Goal: Task Accomplishment & Management: Manage account settings

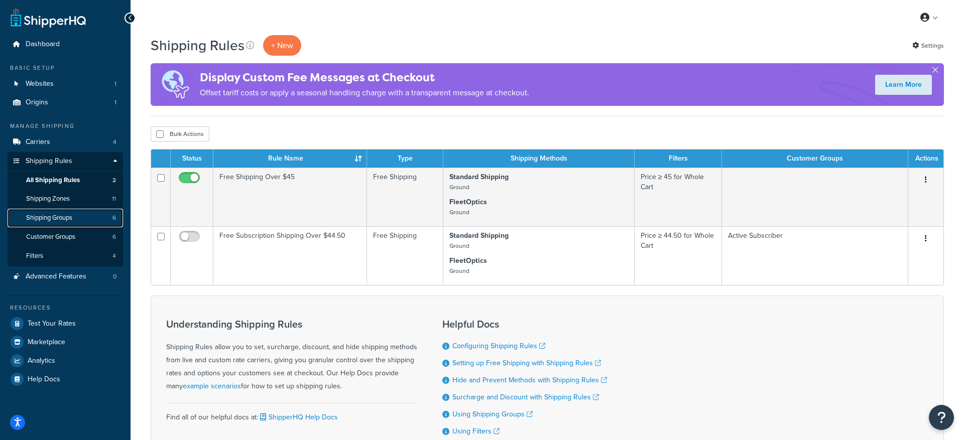
click at [63, 220] on span "Shipping Groups" at bounding box center [49, 218] width 46 height 9
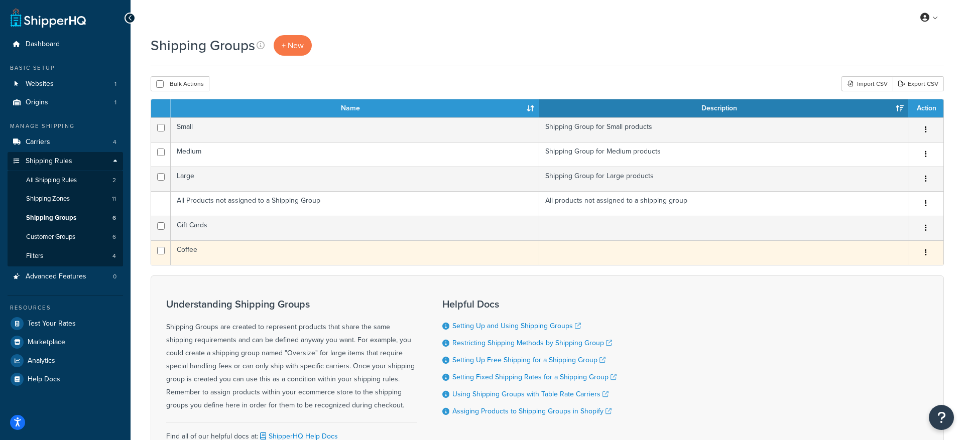
click at [186, 252] on td "Coffee" at bounding box center [355, 252] width 368 height 25
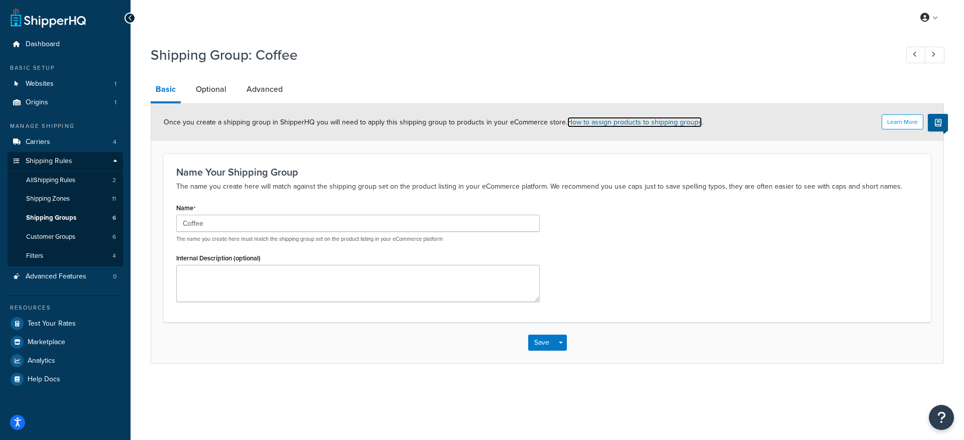
click at [580, 124] on link "How to assign products to shipping groups" at bounding box center [634, 122] width 135 height 11
click at [262, 89] on link "Advanced" at bounding box center [264, 89] width 46 height 24
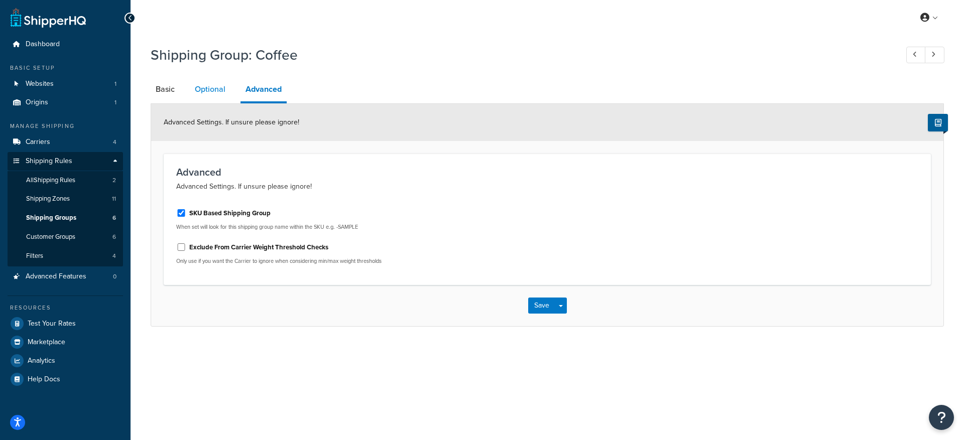
click at [215, 91] on link "Optional" at bounding box center [210, 89] width 41 height 24
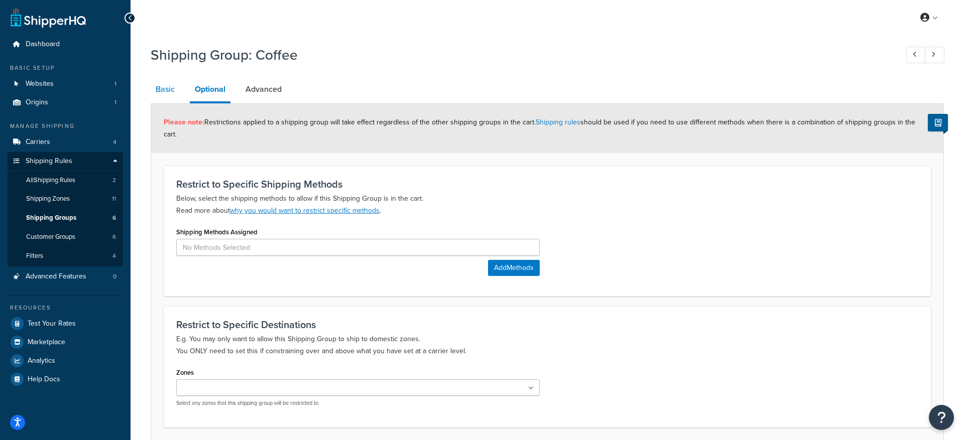
click at [163, 91] on link "Basic" at bounding box center [165, 89] width 29 height 24
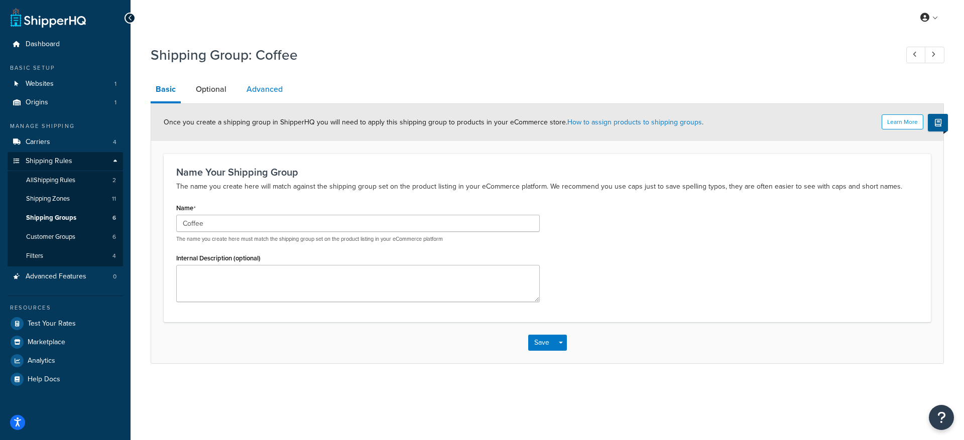
click at [275, 91] on link "Advanced" at bounding box center [264, 89] width 46 height 24
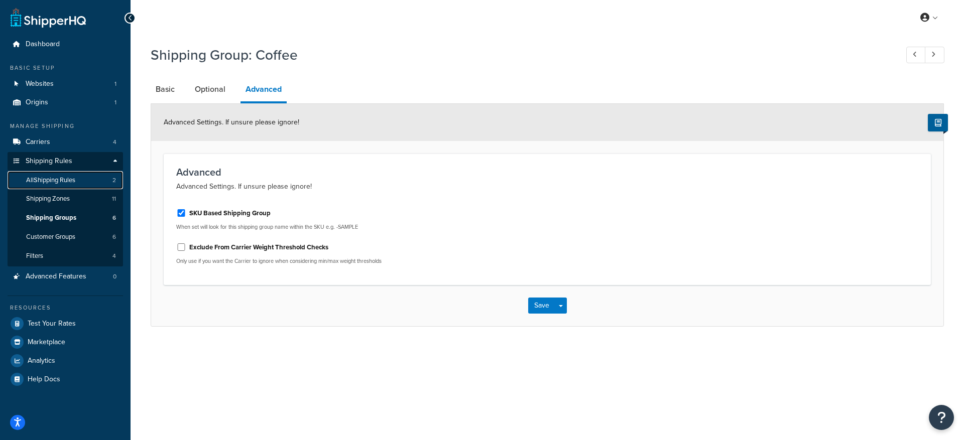
click at [63, 182] on span "All Shipping Rules" at bounding box center [50, 180] width 49 height 9
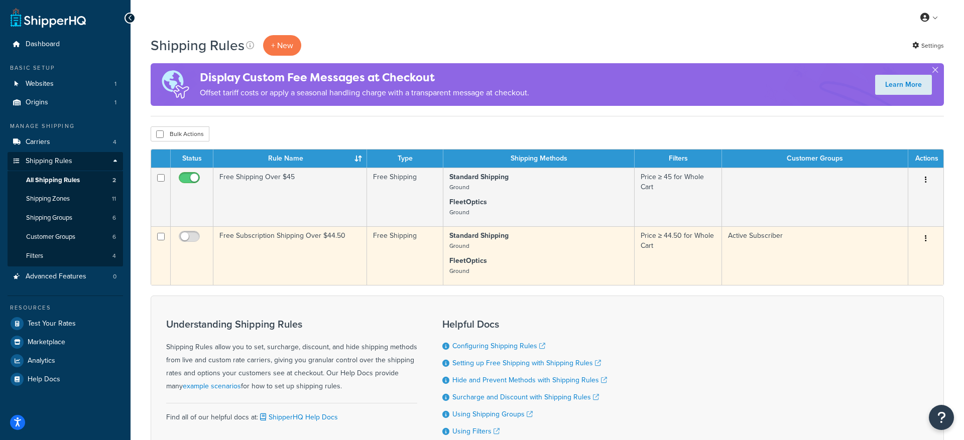
click at [926, 240] on icon "button" at bounding box center [926, 238] width 2 height 7
click at [894, 257] on link "Edit" at bounding box center [892, 257] width 79 height 21
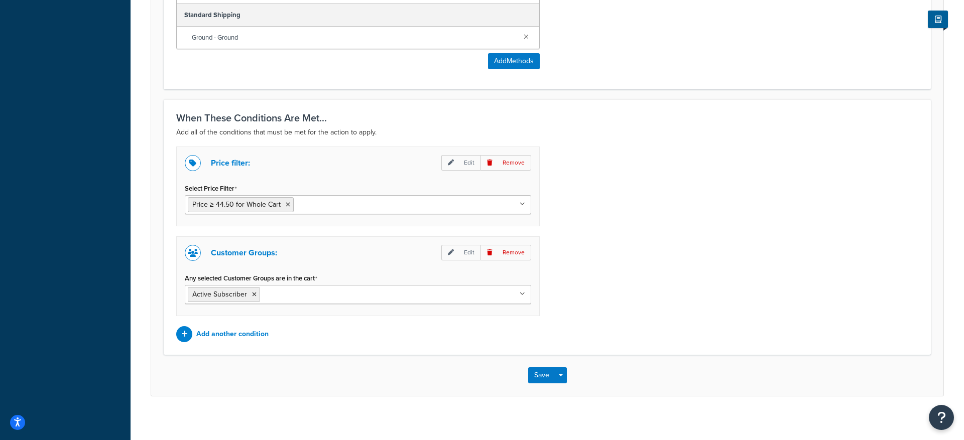
scroll to position [606, 0]
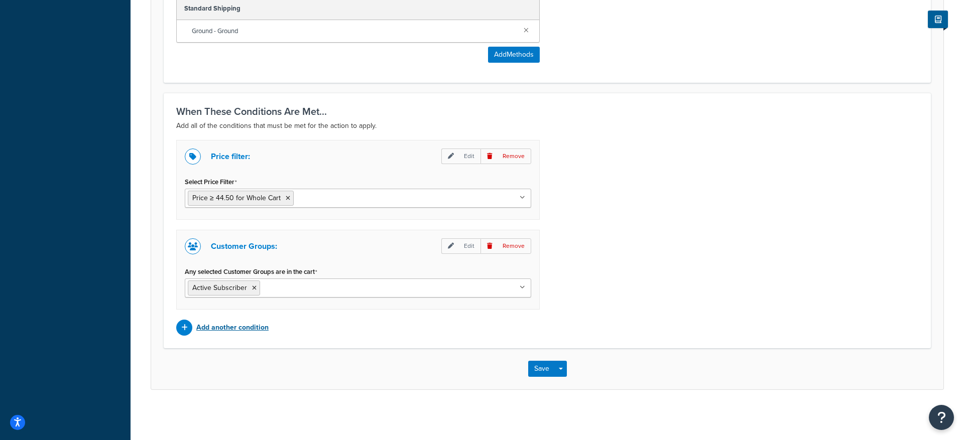
click at [220, 326] on p "Add another condition" at bounding box center [232, 328] width 72 height 14
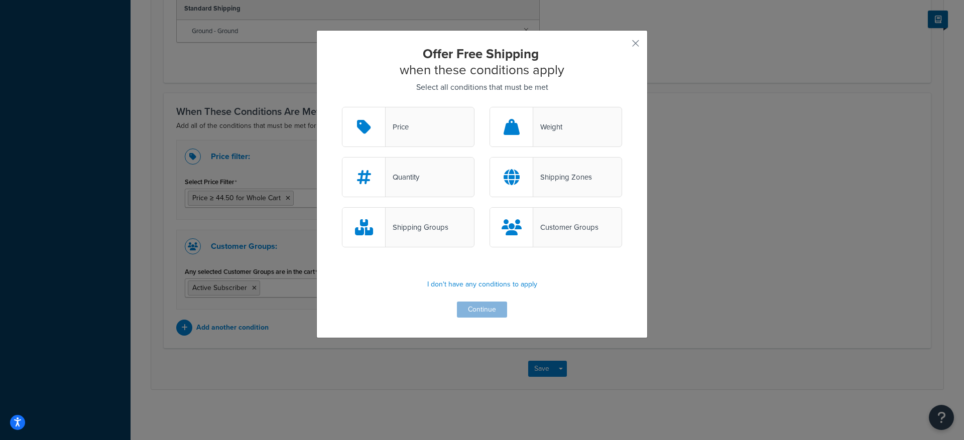
click at [415, 231] on div "Shipping Groups" at bounding box center [417, 227] width 63 height 14
click at [0, 0] on input "Shipping Groups" at bounding box center [0, 0] width 0 height 0
click at [474, 309] on button "Continue" at bounding box center [482, 310] width 50 height 16
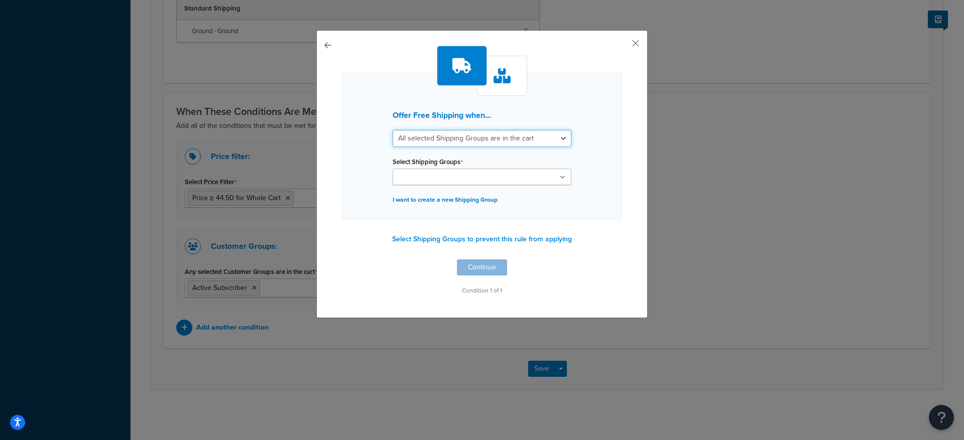
click at [451, 139] on select "All selected Shipping Groups are in the cart Any selected Shipping Groups are i…" at bounding box center [482, 138] width 179 height 17
click at [393, 130] on select "All selected Shipping Groups are in the cart Any selected Shipping Groups are i…" at bounding box center [482, 138] width 179 height 17
click at [442, 174] on input "Select Shipping Groups" at bounding box center [440, 177] width 89 height 11
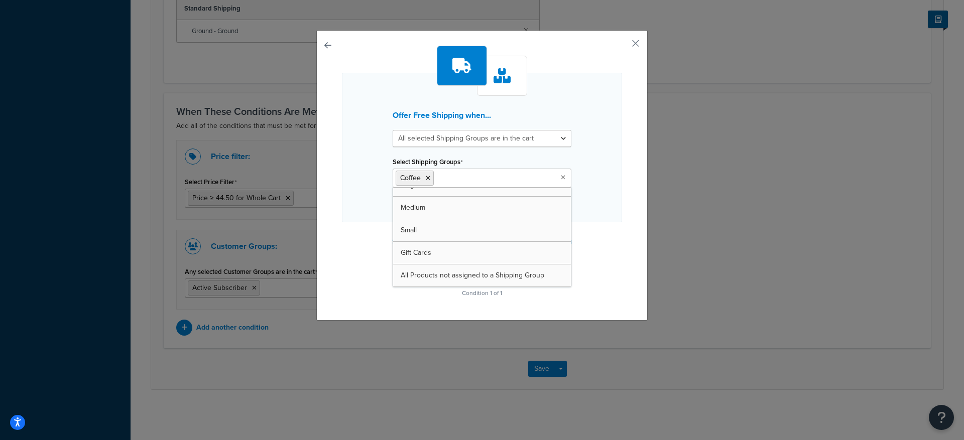
scroll to position [13, 0]
click at [614, 247] on div "Offer Free Shipping when... All selected Shipping Groups are in the cart Any se…" at bounding box center [482, 173] width 280 height 255
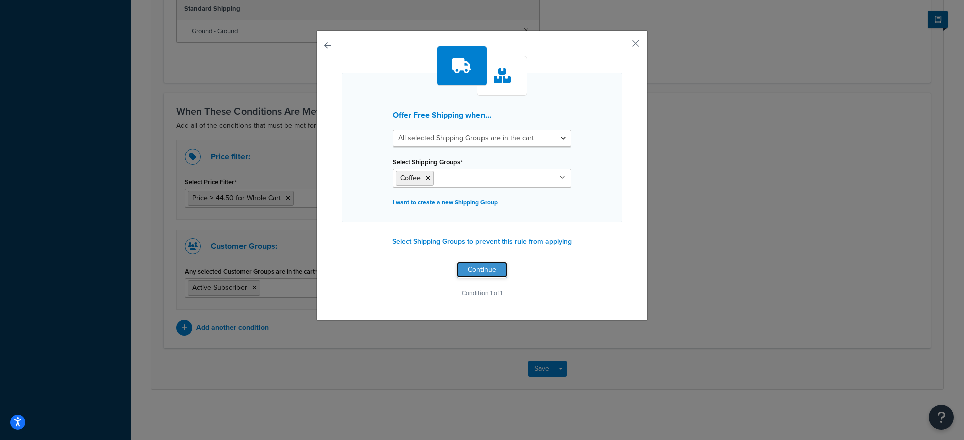
click at [486, 272] on button "Continue" at bounding box center [482, 270] width 50 height 16
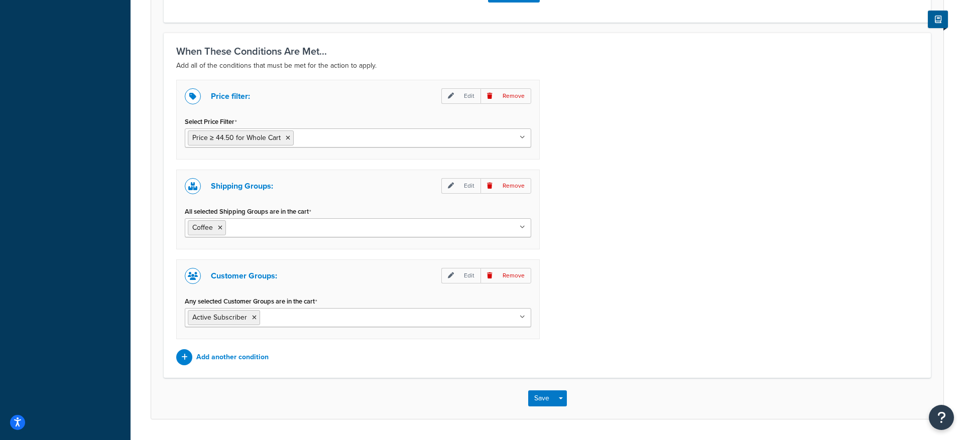
scroll to position [696, 0]
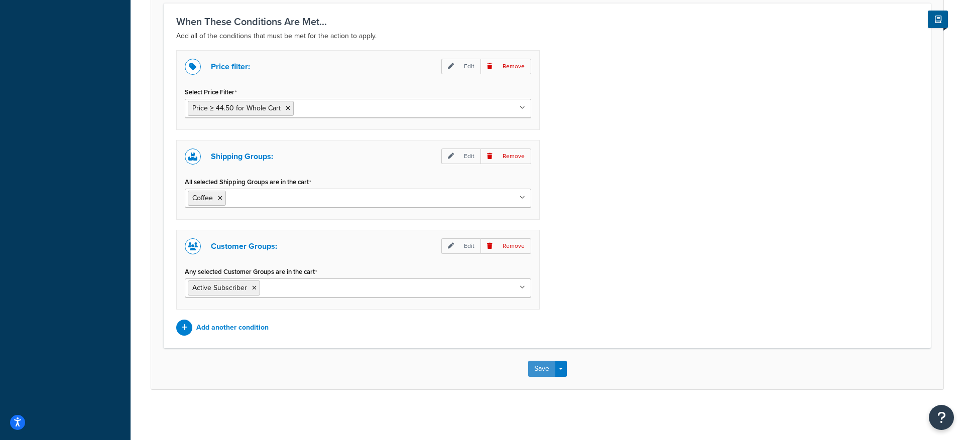
click at [543, 371] on button "Save" at bounding box center [541, 369] width 27 height 16
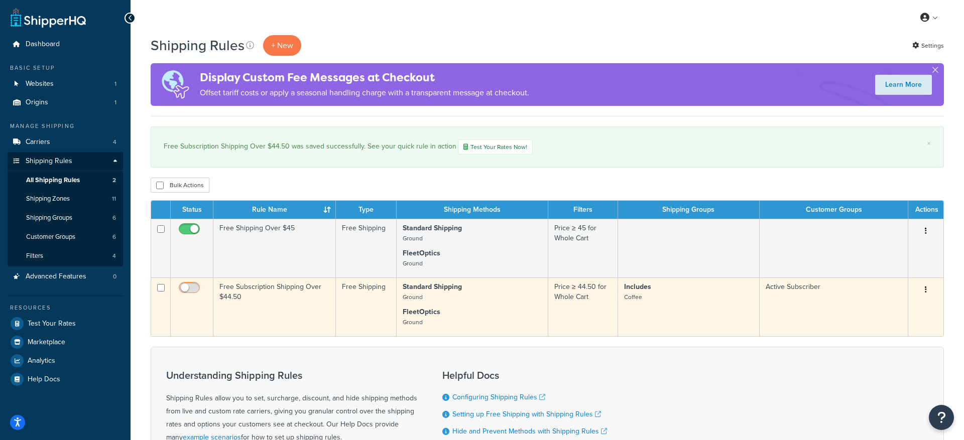
click at [189, 290] on input "checkbox" at bounding box center [191, 290] width 28 height 13
checkbox input "true"
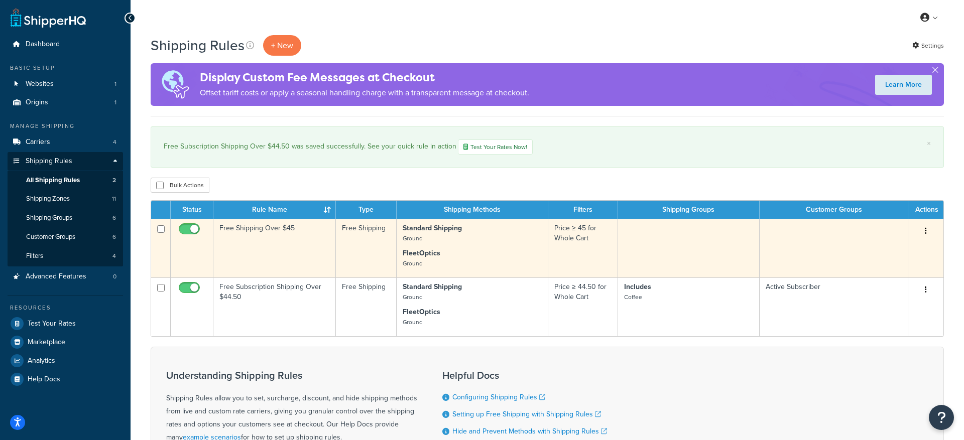
click at [926, 233] on icon "button" at bounding box center [926, 230] width 2 height 7
click at [892, 248] on link "Edit" at bounding box center [892, 250] width 79 height 21
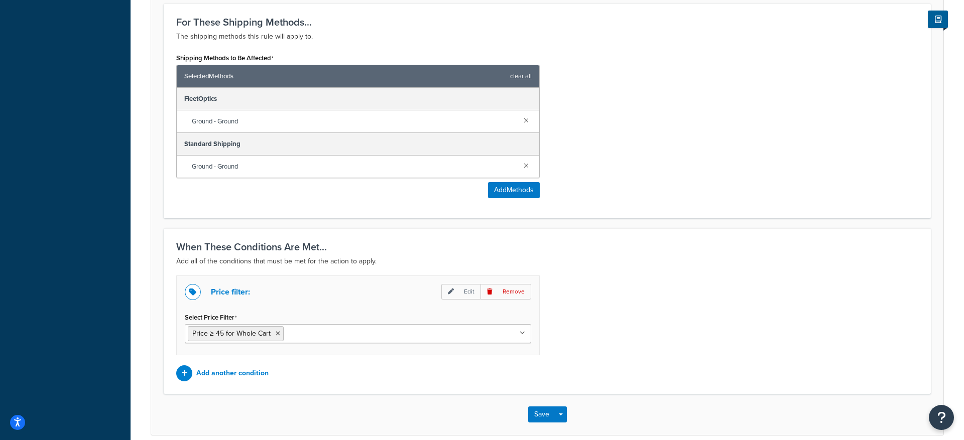
scroll to position [517, 0]
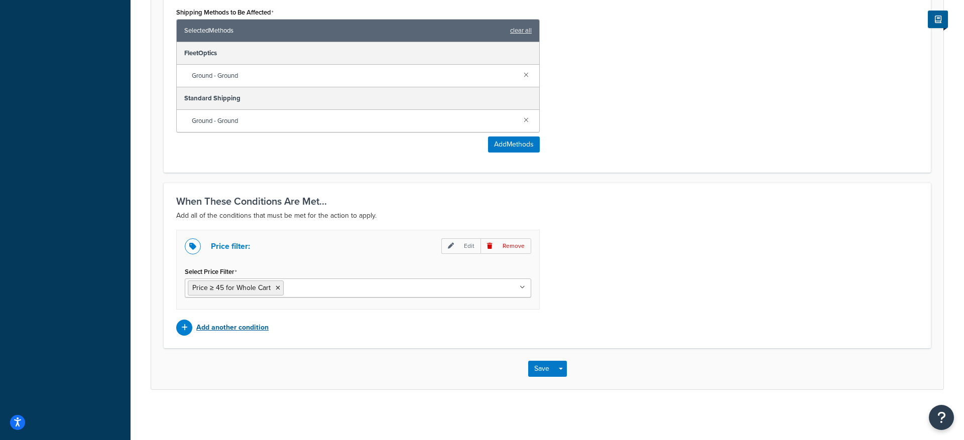
click at [250, 328] on p "Add another condition" at bounding box center [232, 328] width 72 height 14
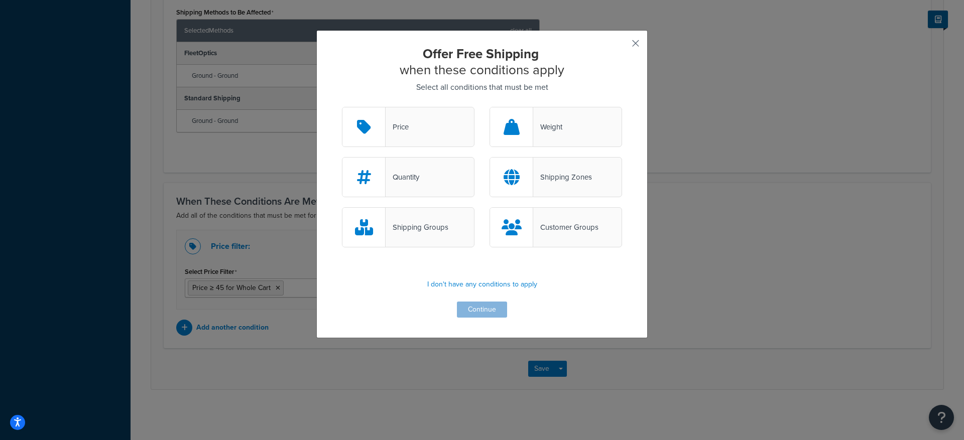
click at [622, 46] on button "button" at bounding box center [620, 47] width 3 height 3
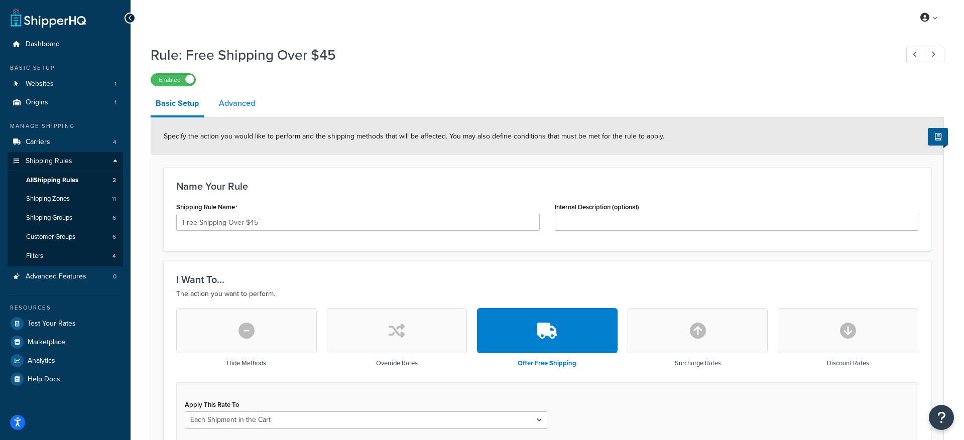
click at [243, 103] on link "Advanced" at bounding box center [237, 103] width 46 height 24
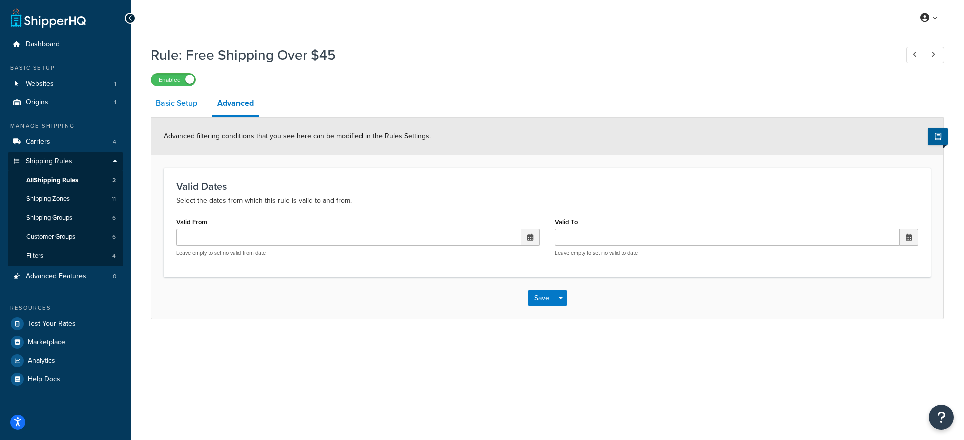
click at [191, 103] on link "Basic Setup" at bounding box center [177, 103] width 52 height 24
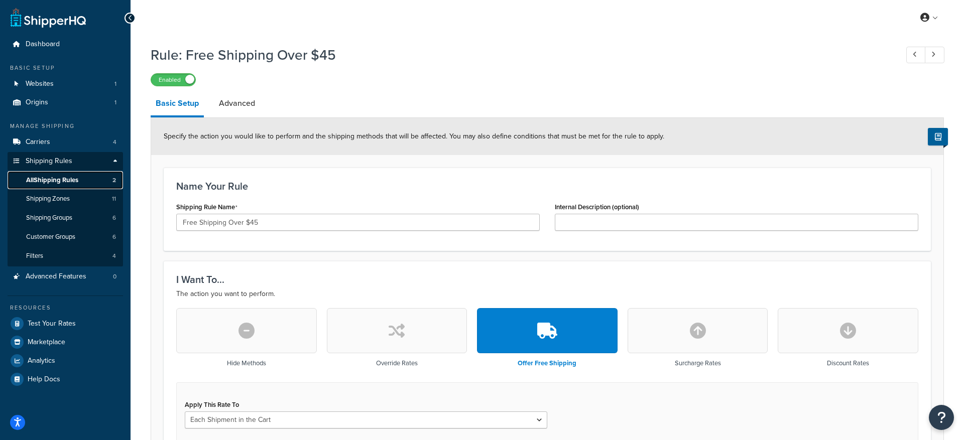
click at [66, 176] on span "All Shipping Rules" at bounding box center [52, 180] width 52 height 9
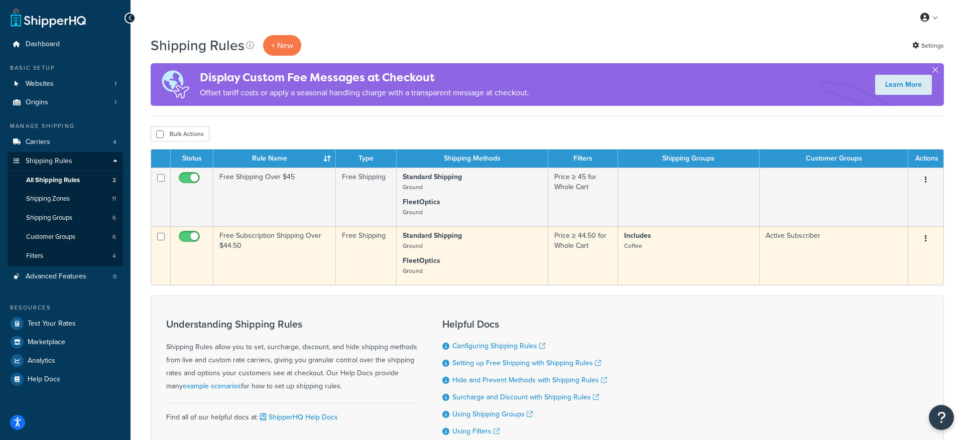
click at [927, 239] on button "button" at bounding box center [926, 239] width 14 height 16
click at [893, 257] on link "Edit" at bounding box center [892, 257] width 79 height 21
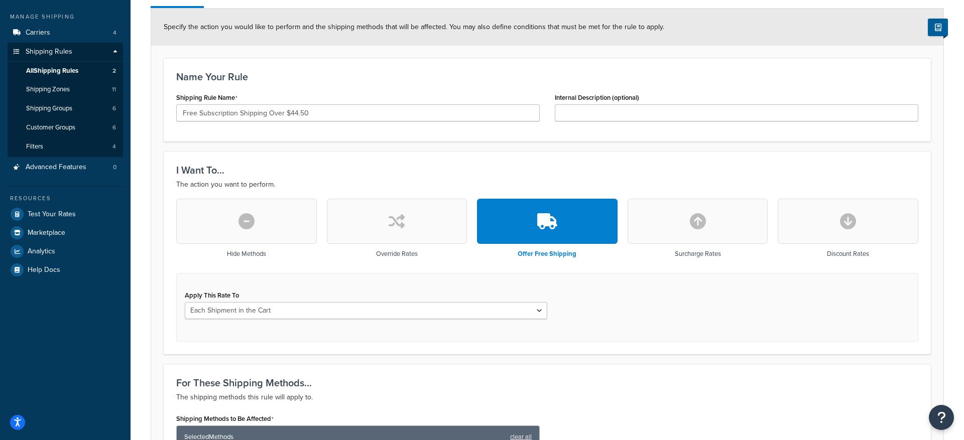
scroll to position [111, 0]
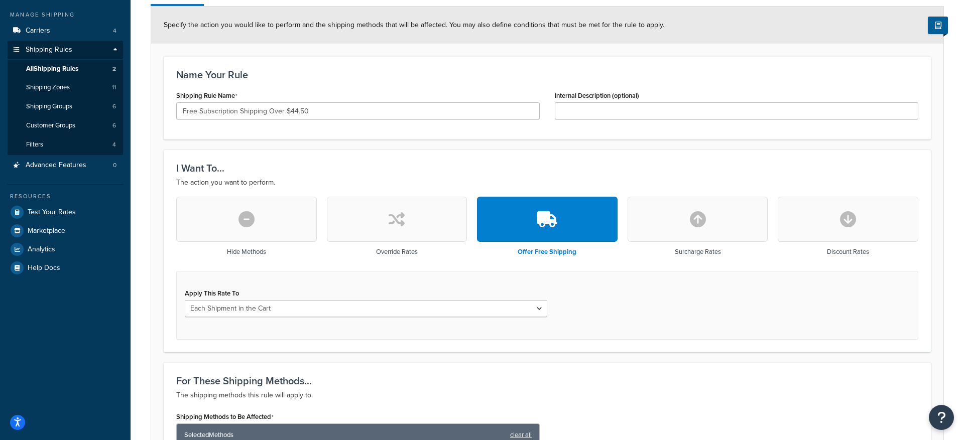
click at [374, 216] on button "button" at bounding box center [397, 219] width 141 height 45
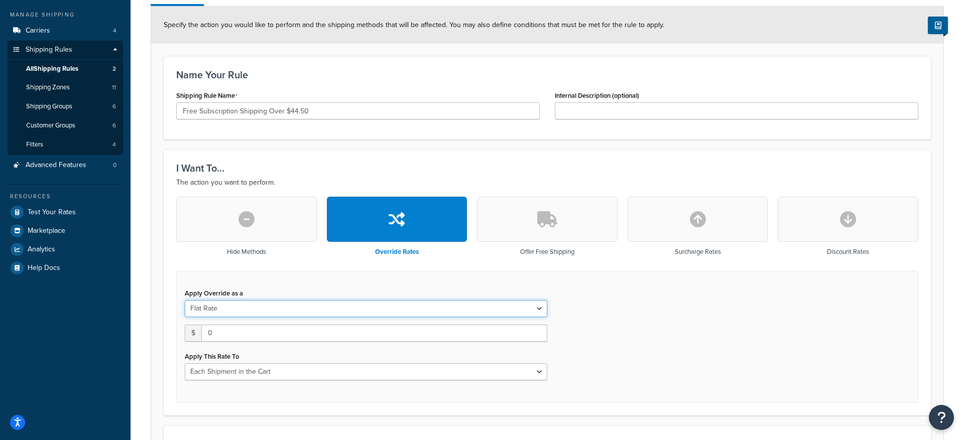
click at [373, 308] on select "Flat Rate Percentage Flat Rate & Percentage" at bounding box center [366, 308] width 362 height 17
click at [185, 300] on select "Flat Rate Percentage Flat Rate & Percentage" at bounding box center [366, 308] width 362 height 17
click at [373, 308] on select "Flat Rate Percentage Flat Rate & Percentage" at bounding box center [366, 308] width 362 height 17
click at [185, 300] on select "Flat Rate Percentage Flat Rate & Percentage" at bounding box center [366, 308] width 362 height 17
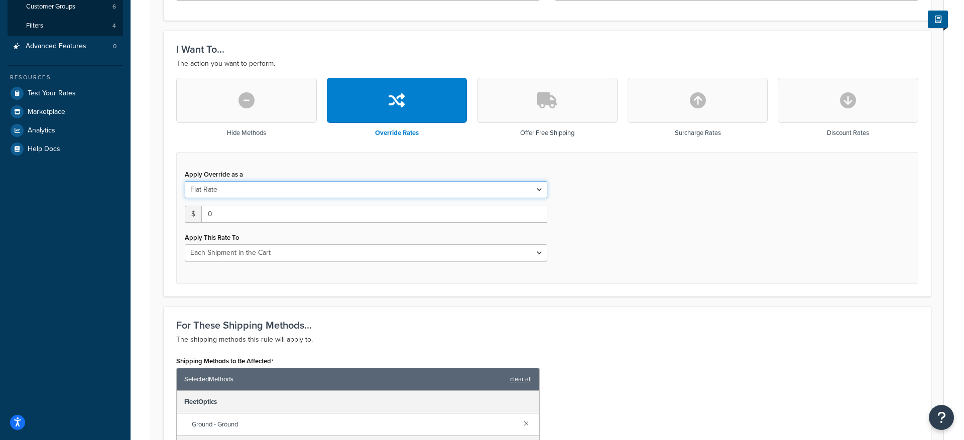
scroll to position [231, 0]
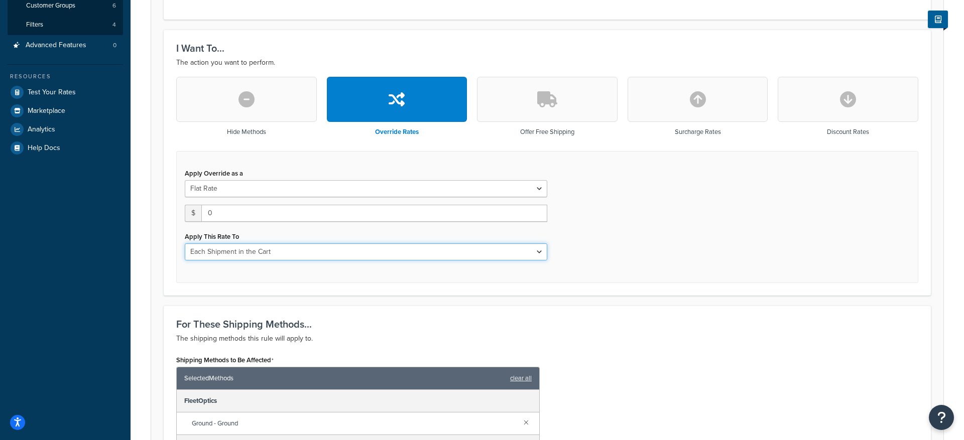
click at [306, 251] on select "Each Shipment in the Cart Each Shipping Group in the Cart Each Item within a Sh…" at bounding box center [366, 251] width 362 height 17
click at [185, 243] on select "Each Shipment in the Cart Each Shipping Group in the Cart Each Item within a Sh…" at bounding box center [366, 251] width 362 height 17
click at [306, 251] on select "Each Shipment in the Cart Each Shipping Group in the Cart Each Item within a Sh…" at bounding box center [366, 251] width 362 height 17
click at [185, 243] on select "Each Shipment in the Cart Each Shipping Group in the Cart Each Item within a Sh…" at bounding box center [366, 251] width 362 height 17
click at [635, 272] on div "Apply Override as a Flat Rate Percentage Flat Rate & Percentage $ 0 Apply This …" at bounding box center [547, 217] width 742 height 132
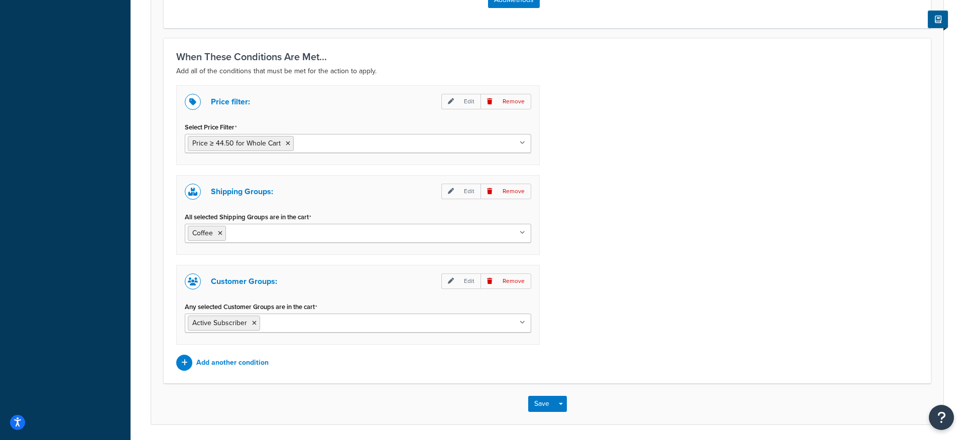
scroll to position [760, 0]
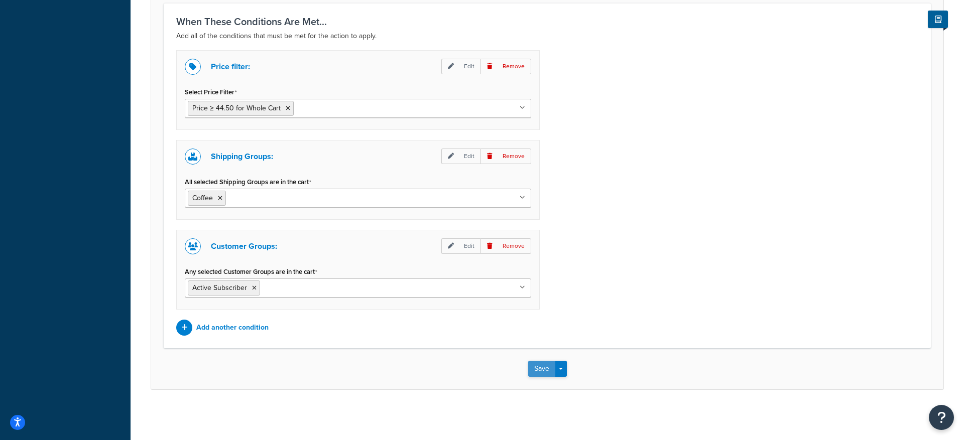
click at [536, 368] on button "Save" at bounding box center [541, 369] width 27 height 16
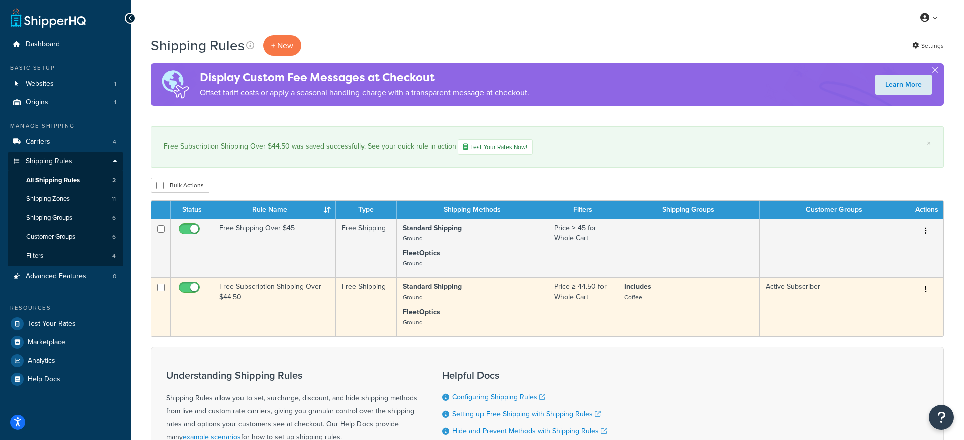
click at [160, 288] on input "checkbox" at bounding box center [161, 288] width 8 height 8
checkbox input "true"
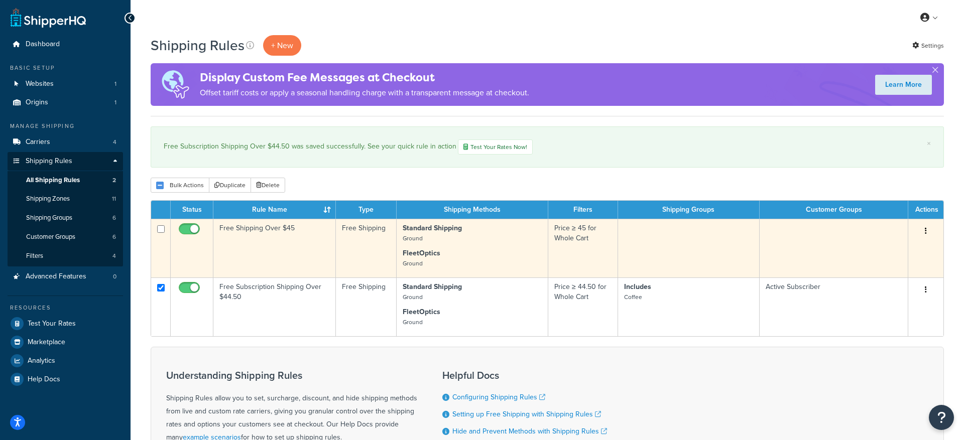
click at [926, 233] on icon "button" at bounding box center [926, 230] width 2 height 7
click at [900, 250] on link "Edit" at bounding box center [892, 250] width 79 height 21
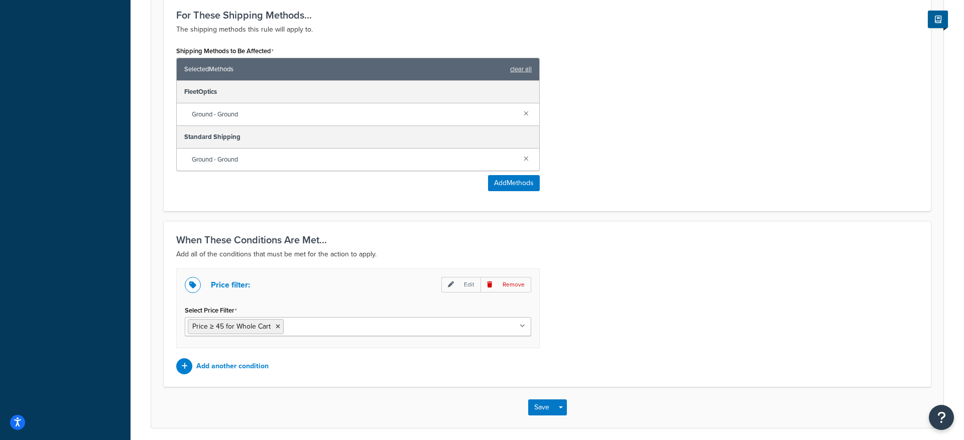
scroll to position [517, 0]
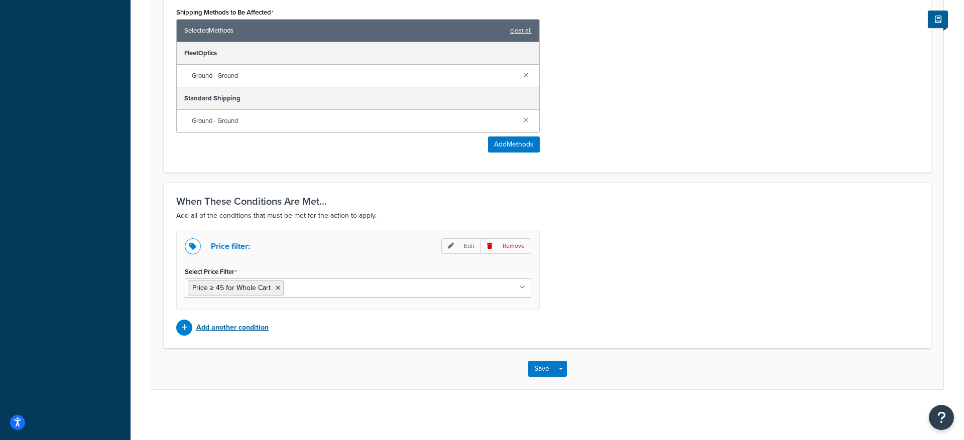
click at [223, 329] on p "Add another condition" at bounding box center [232, 328] width 72 height 14
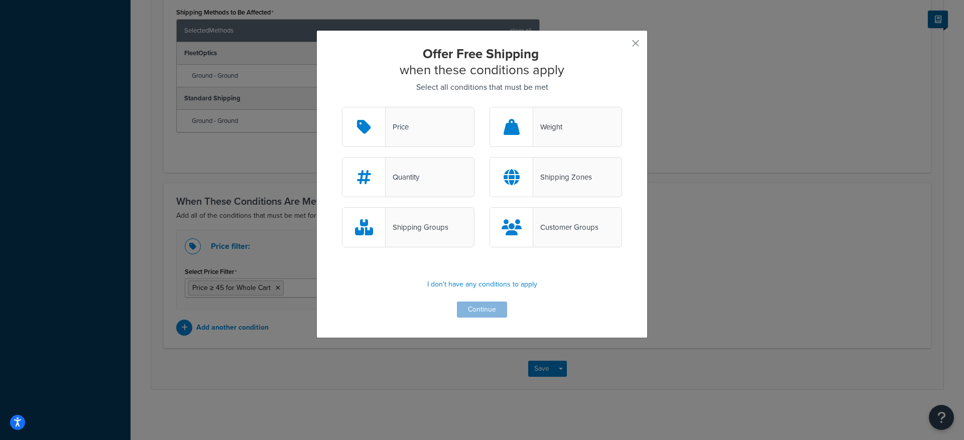
click at [586, 226] on div "Customer Groups" at bounding box center [565, 227] width 65 height 14
click at [0, 0] on input "Customer Groups" at bounding box center [0, 0] width 0 height 0
click at [481, 312] on button "Continue" at bounding box center [482, 310] width 50 height 16
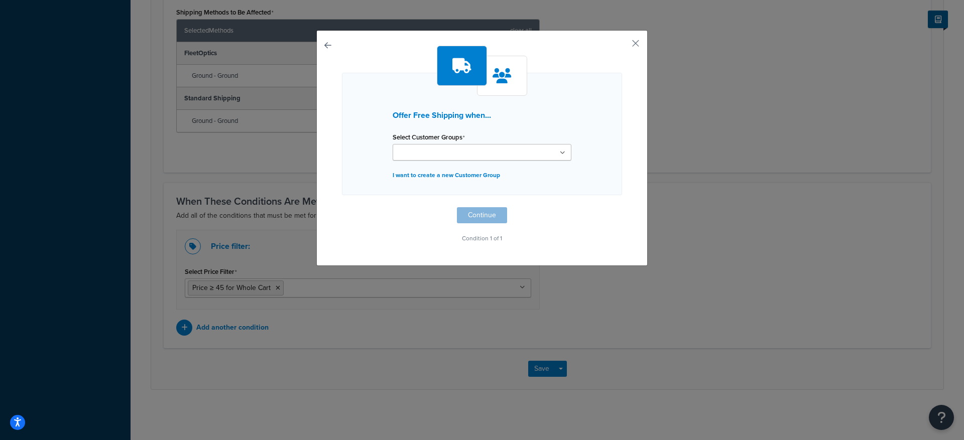
click at [460, 155] on input "Select Customer Groups" at bounding box center [440, 153] width 89 height 11
click at [496, 126] on div "Offer Free Shipping when... Select Customer Groups Logged In Not Logged in Reta…" at bounding box center [482, 134] width 280 height 122
click at [342, 207] on button "button" at bounding box center [342, 207] width 0 height 0
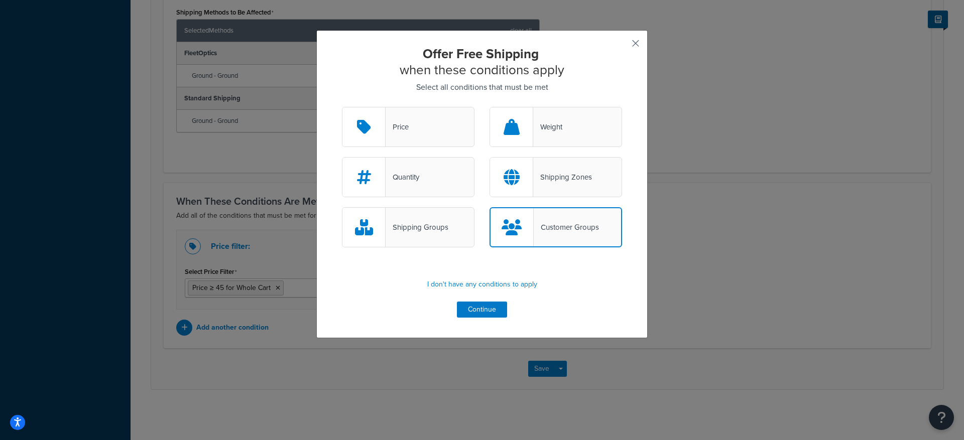
click at [622, 47] on button "button" at bounding box center [620, 47] width 3 height 3
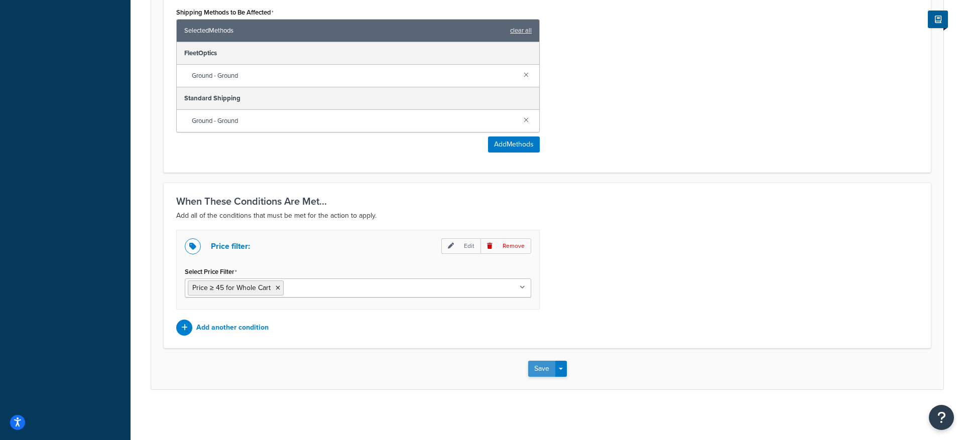
click at [541, 371] on button "Save" at bounding box center [541, 369] width 27 height 16
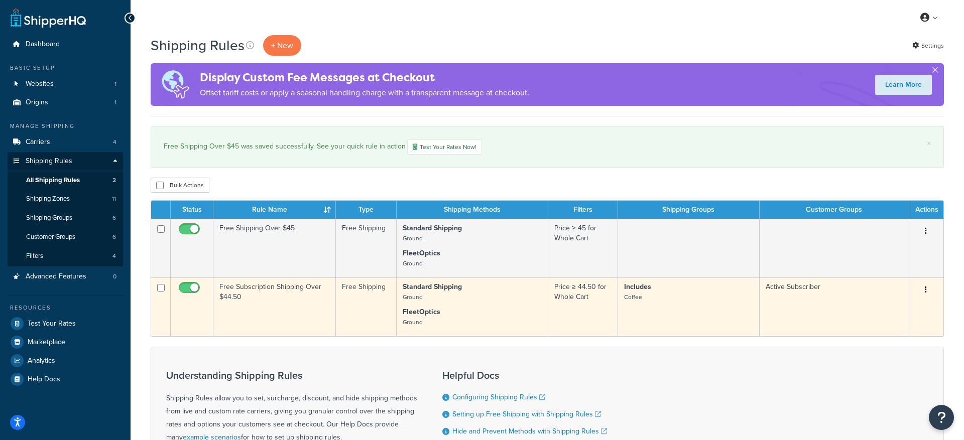
click at [929, 290] on button "button" at bounding box center [926, 290] width 14 height 16
click at [882, 312] on link "Edit" at bounding box center [892, 309] width 79 height 21
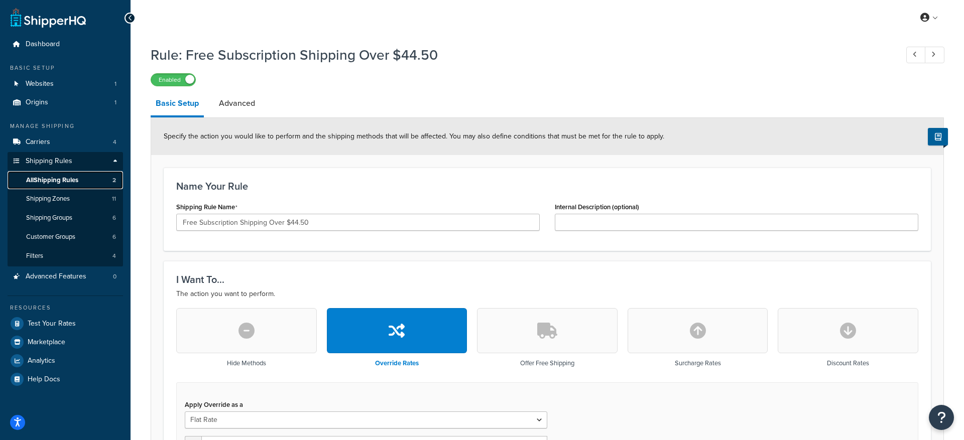
click at [64, 181] on span "All Shipping Rules" at bounding box center [52, 180] width 52 height 9
click at [550, 341] on button "button" at bounding box center [547, 330] width 141 height 45
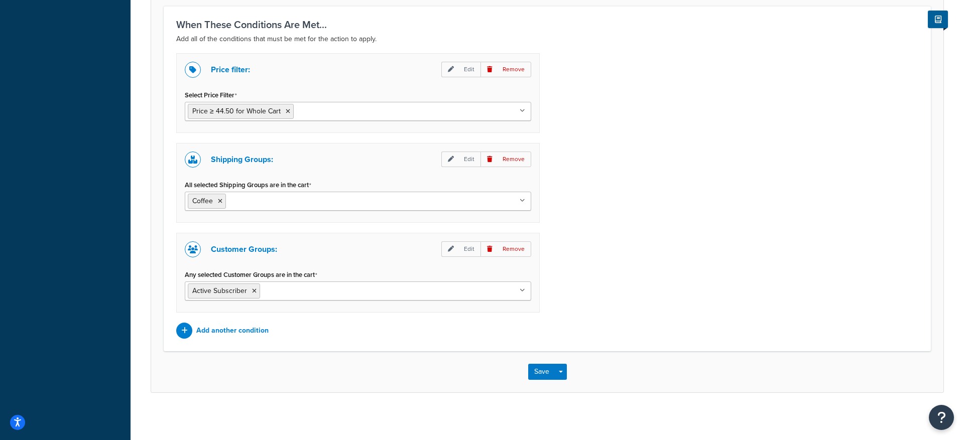
scroll to position [696, 0]
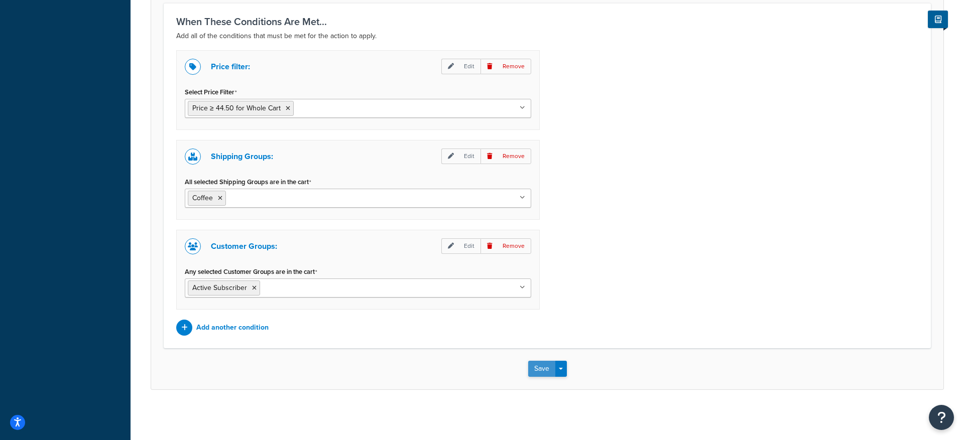
click at [544, 367] on button "Save" at bounding box center [541, 369] width 27 height 16
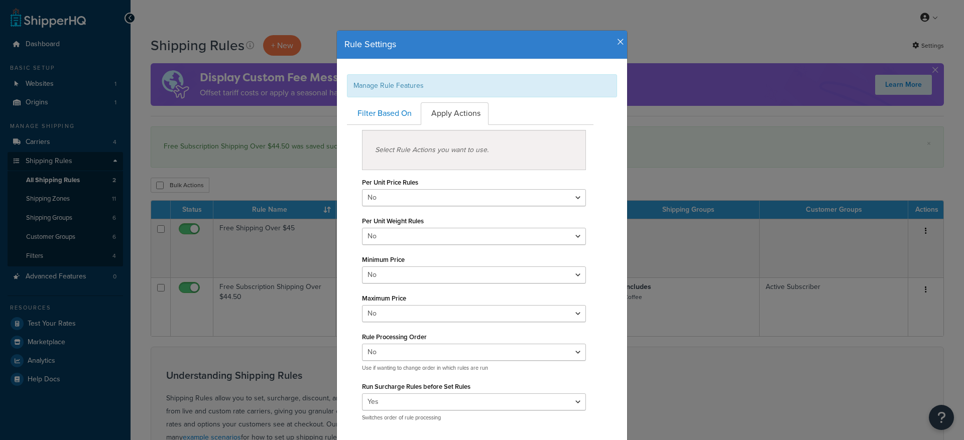
scroll to position [58, 0]
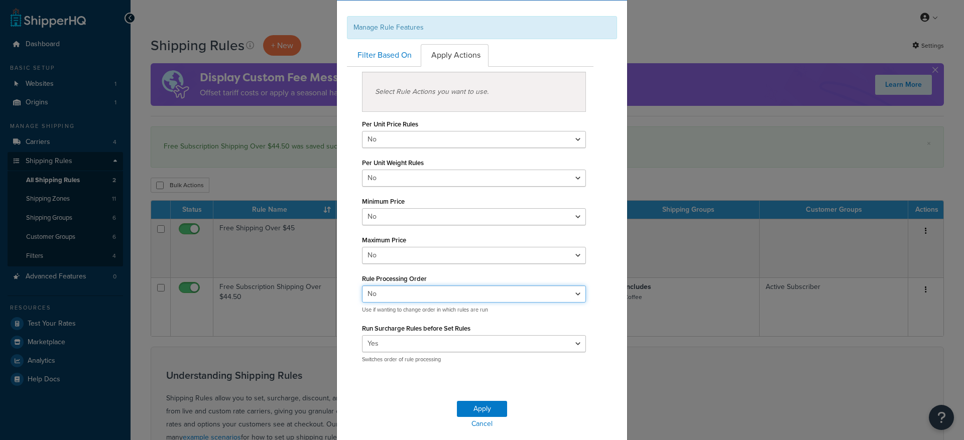
click at [411, 295] on select "Yes No" at bounding box center [474, 294] width 224 height 17
select select "true"
click at [362, 286] on select "Yes No" at bounding box center [474, 294] width 224 height 17
click at [475, 408] on button "Apply" at bounding box center [482, 409] width 50 height 16
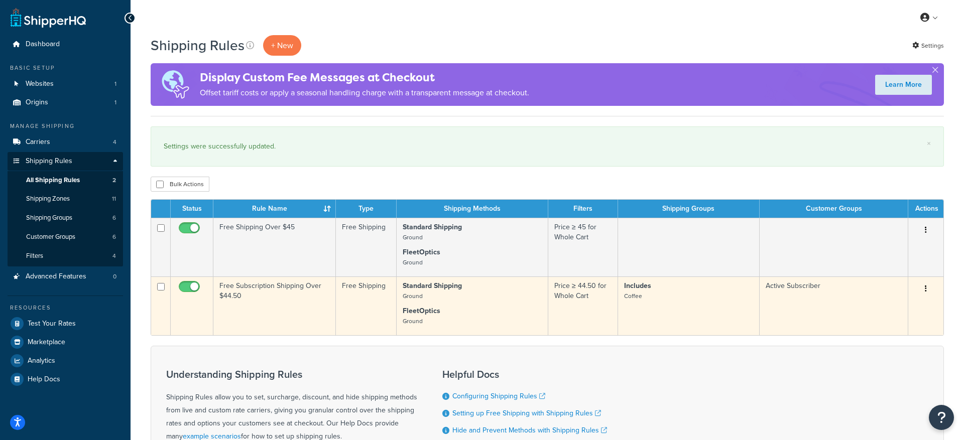
click at [163, 289] on input "checkbox" at bounding box center [161, 287] width 8 height 8
checkbox input "false"
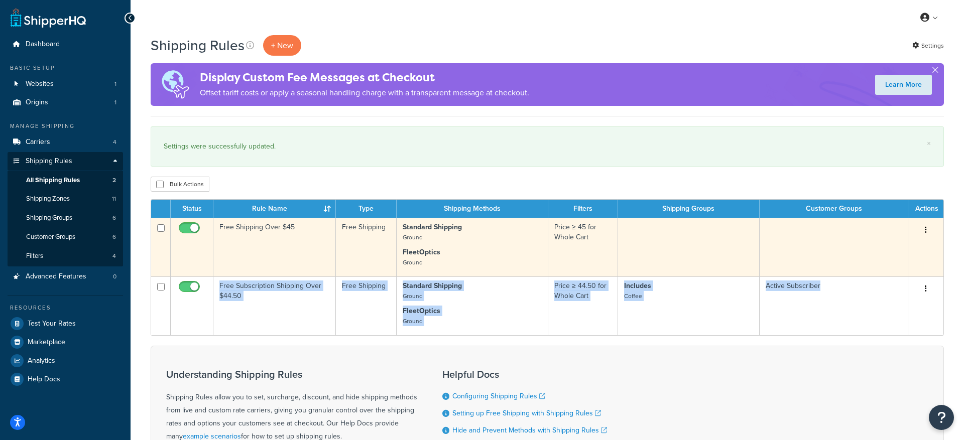
drag, startPoint x: 866, startPoint y: 303, endPoint x: 849, endPoint y: 238, distance: 66.6
click at [848, 238] on tbody "Free Shipping Over $45 Free Shipping Standard Shipping Ground FleetOptics Groun…" at bounding box center [547, 276] width 792 height 117
click at [849, 238] on td at bounding box center [834, 247] width 149 height 59
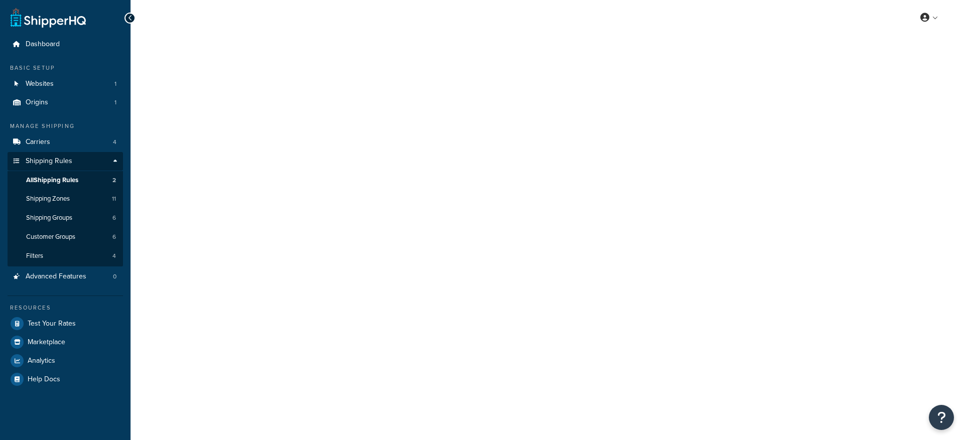
click at [926, 288] on div "My Profile Billing Global Settings Contact Us Logout" at bounding box center [547, 220] width 833 height 440
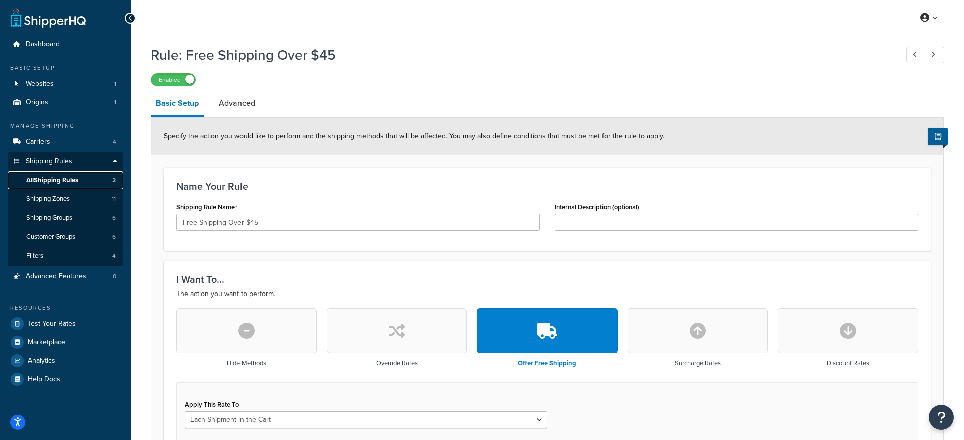
click at [72, 182] on span "All Shipping Rules" at bounding box center [52, 180] width 52 height 9
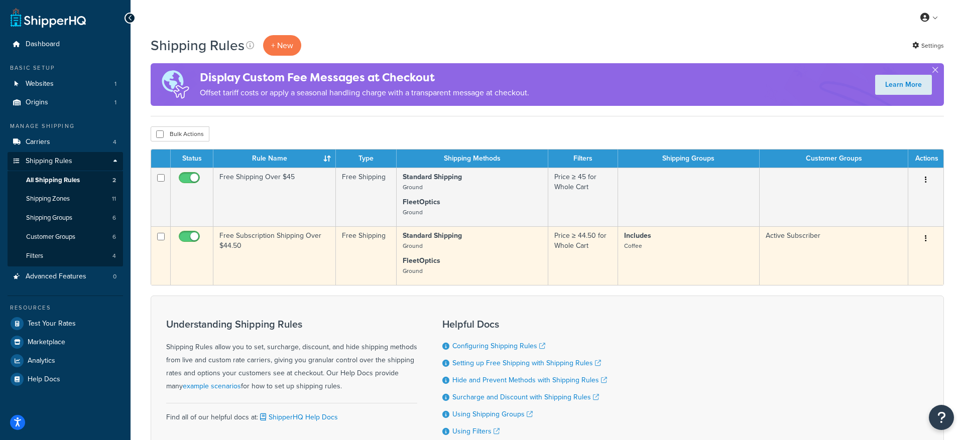
click at [926, 238] on icon "button" at bounding box center [926, 238] width 2 height 7
click at [887, 256] on link "Edit" at bounding box center [892, 257] width 79 height 21
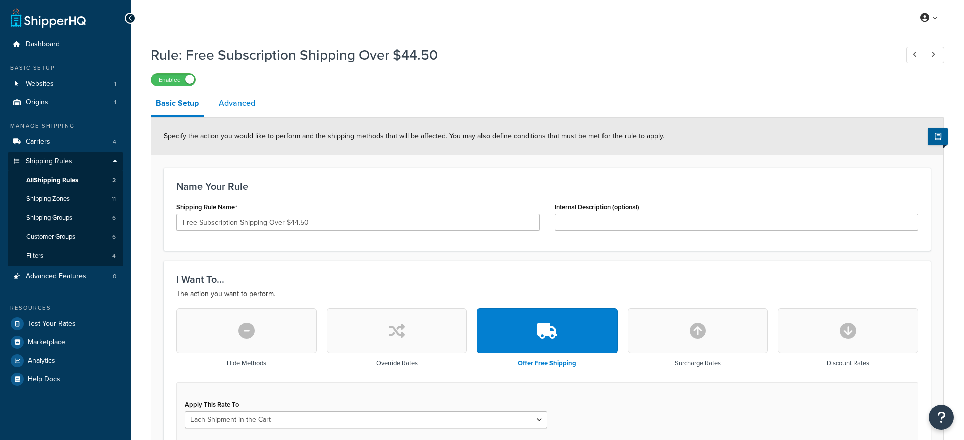
click at [244, 104] on link "Advanced" at bounding box center [237, 103] width 46 height 24
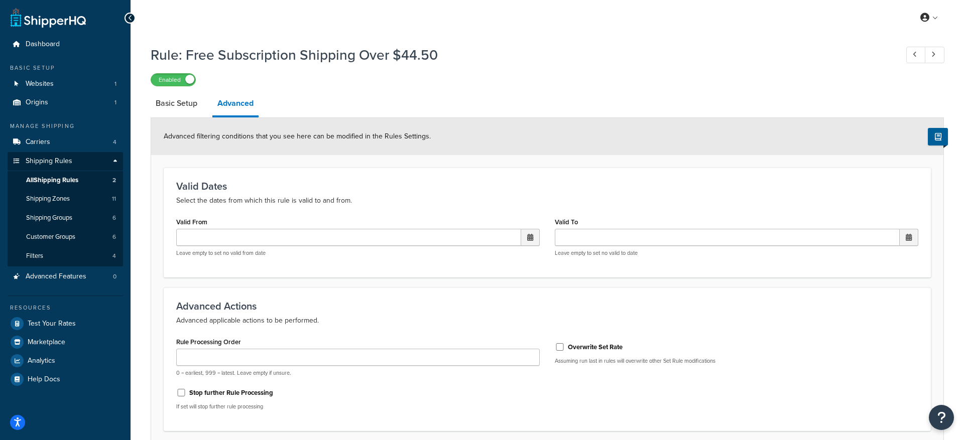
scroll to position [83, 0]
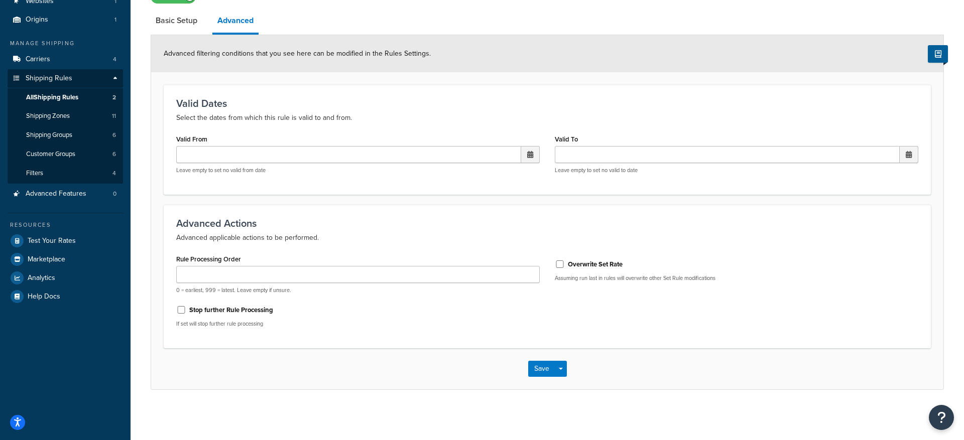
click at [607, 266] on label "Overwrite Set Rate" at bounding box center [595, 264] width 55 height 9
click at [565, 266] on input "Overwrite Set Rate" at bounding box center [560, 265] width 10 height 8
checkbox input "true"
click at [445, 275] on input "Rule Processing Order" at bounding box center [357, 274] width 363 height 17
click at [251, 310] on label "Stop further Rule Processing" at bounding box center [231, 310] width 84 height 9
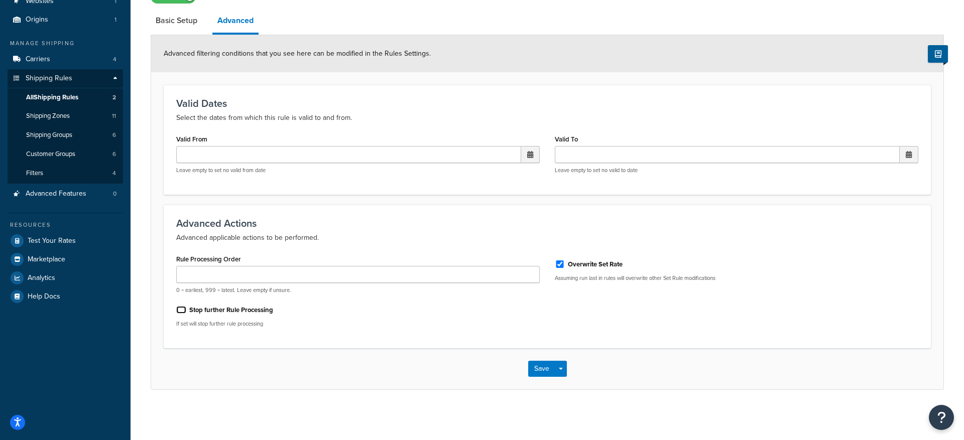
click at [186, 310] on input "Stop further Rule Processing" at bounding box center [181, 310] width 10 height 8
checkbox input "true"
click at [250, 279] on input "Rule Processing Order" at bounding box center [357, 274] width 363 height 17
type input "1"
click at [586, 263] on label "Overwrite Set Rate" at bounding box center [595, 264] width 55 height 9
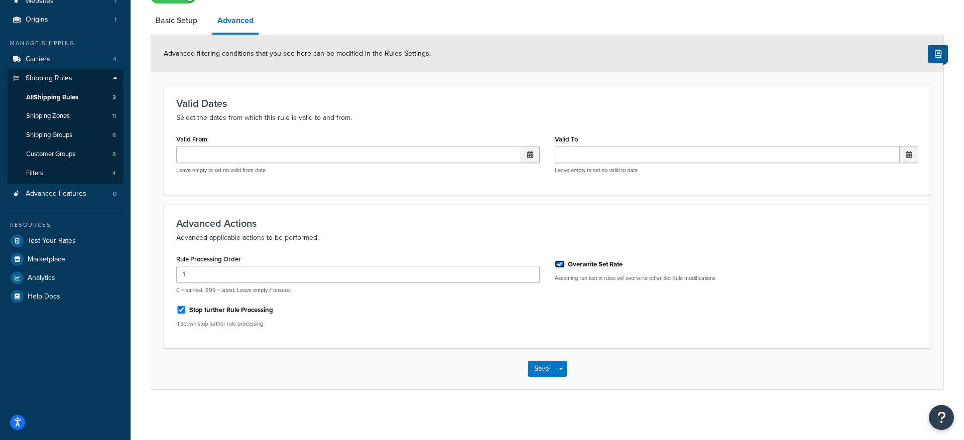
click at [565, 263] on input "Overwrite Set Rate" at bounding box center [560, 265] width 10 height 8
checkbox input "false"
click at [202, 271] on input "1" at bounding box center [357, 274] width 363 height 17
click at [533, 369] on button "Save" at bounding box center [541, 369] width 27 height 16
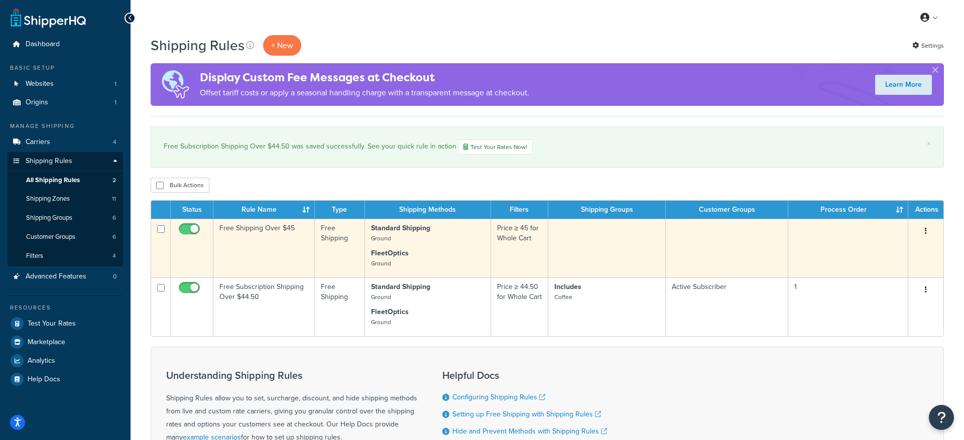
click at [925, 231] on icon "button" at bounding box center [926, 230] width 2 height 7
click at [886, 249] on link "Edit" at bounding box center [892, 250] width 79 height 21
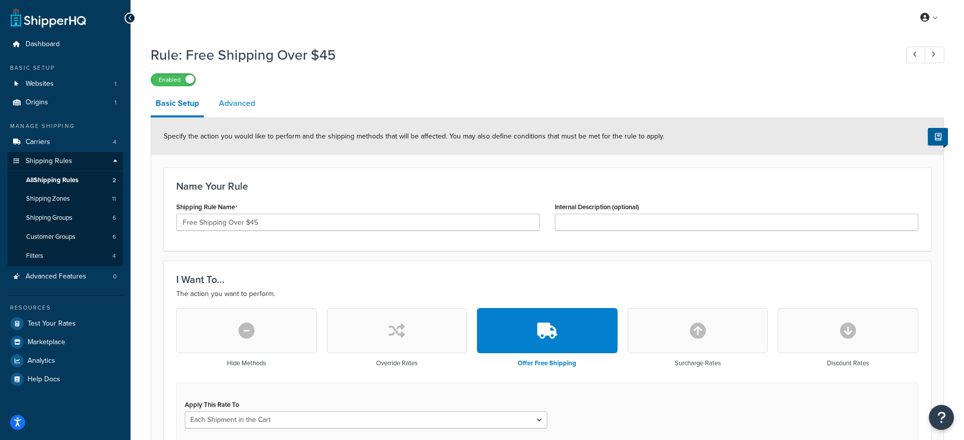
click at [242, 104] on link "Advanced" at bounding box center [237, 103] width 46 height 24
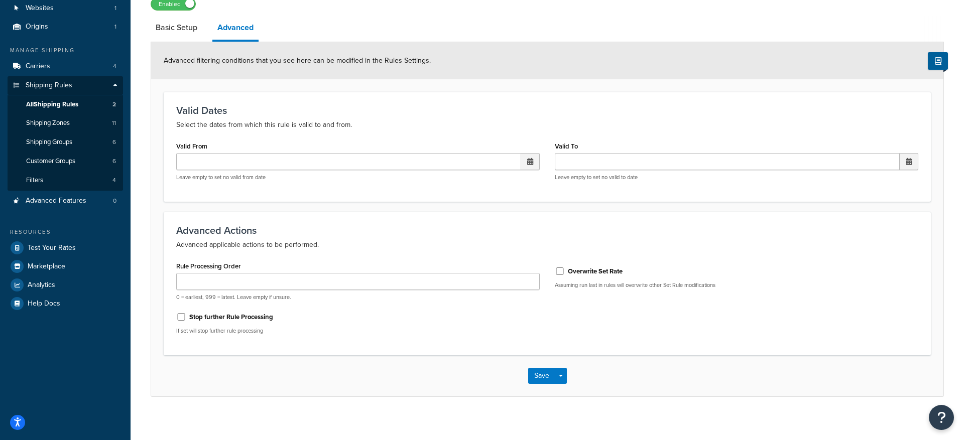
scroll to position [75, 0]
click at [224, 277] on input "Rule Processing Order" at bounding box center [357, 282] width 363 height 17
type input "2"
click at [538, 377] on button "Save" at bounding box center [541, 377] width 27 height 16
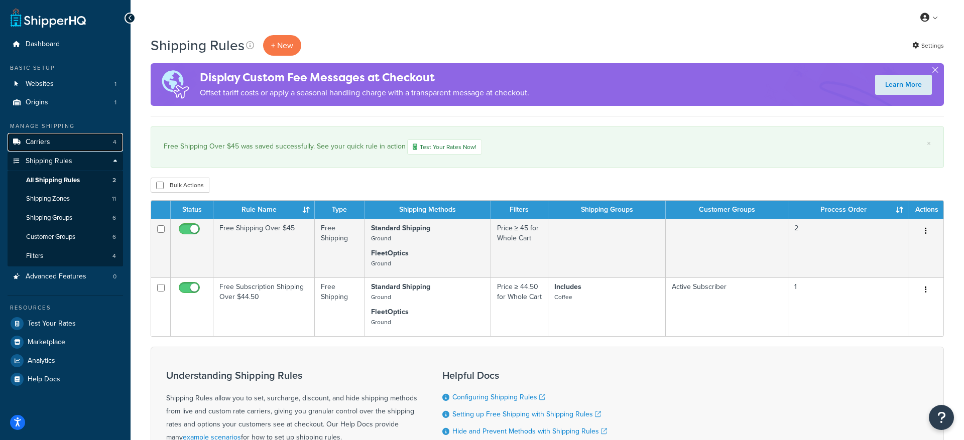
click at [73, 145] on link "Carriers 4" at bounding box center [65, 142] width 115 height 19
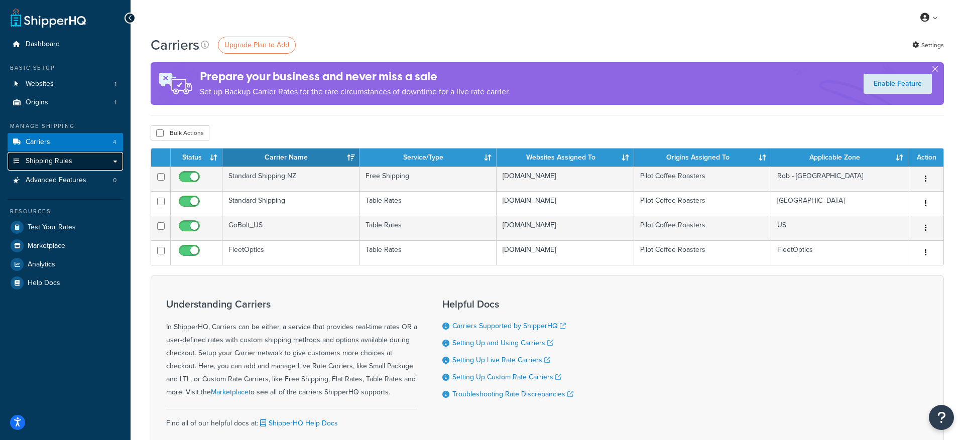
click at [103, 161] on link "Shipping Rules" at bounding box center [65, 161] width 115 height 19
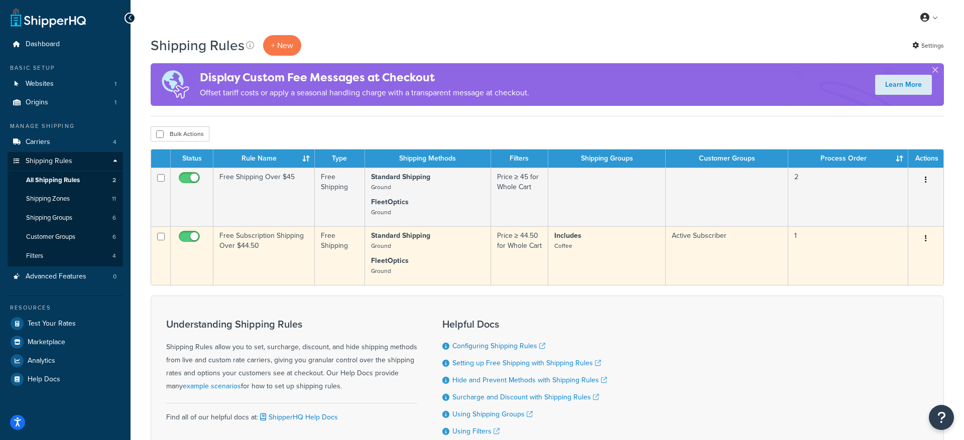
click at [927, 237] on button "button" at bounding box center [926, 239] width 14 height 16
click at [900, 255] on link "Edit" at bounding box center [892, 257] width 79 height 21
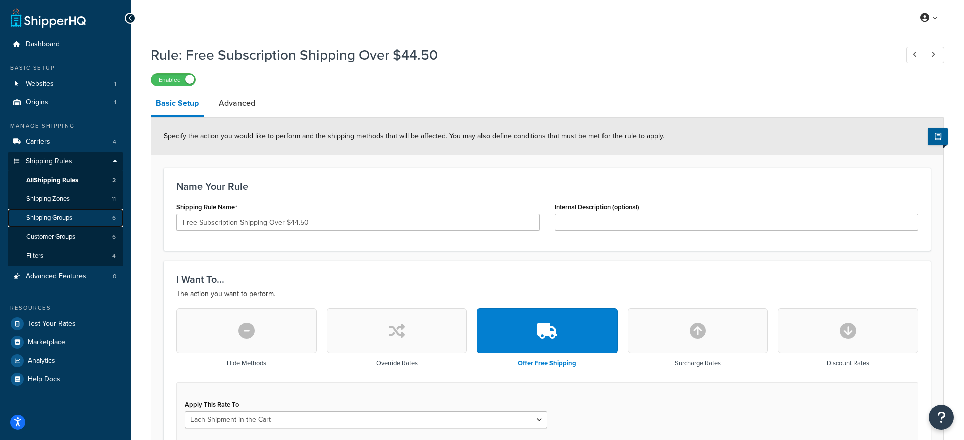
click at [56, 221] on span "Shipping Groups" at bounding box center [49, 218] width 46 height 9
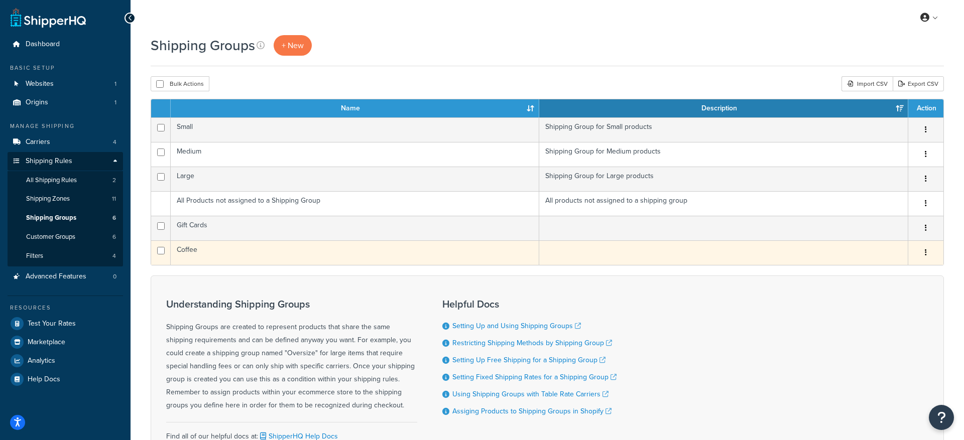
click at [922, 251] on button "button" at bounding box center [926, 253] width 14 height 16
click at [882, 274] on link "Edit" at bounding box center [884, 273] width 79 height 21
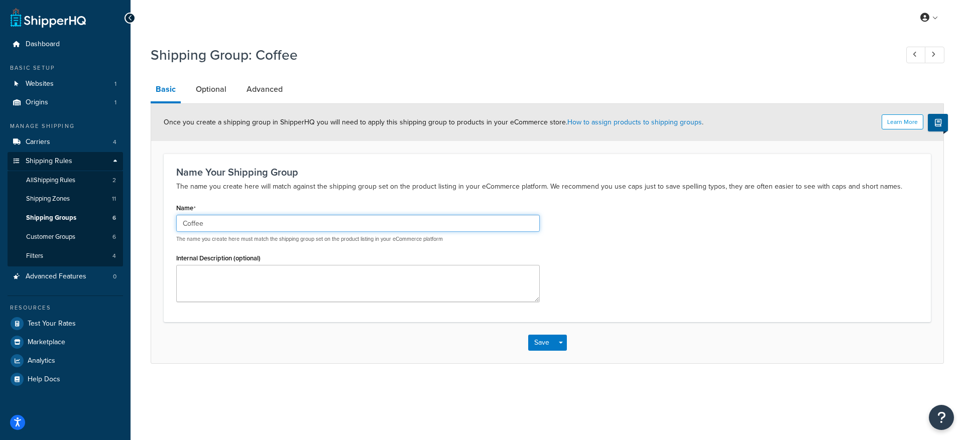
click at [230, 220] on input "Coffee" at bounding box center [357, 223] width 363 height 17
drag, startPoint x: 183, startPoint y: 224, endPoint x: 203, endPoint y: 222, distance: 19.7
click at [183, 224] on input "Coffee" at bounding box center [357, 223] width 363 height 17
click at [542, 343] on button "Save" at bounding box center [541, 343] width 27 height 16
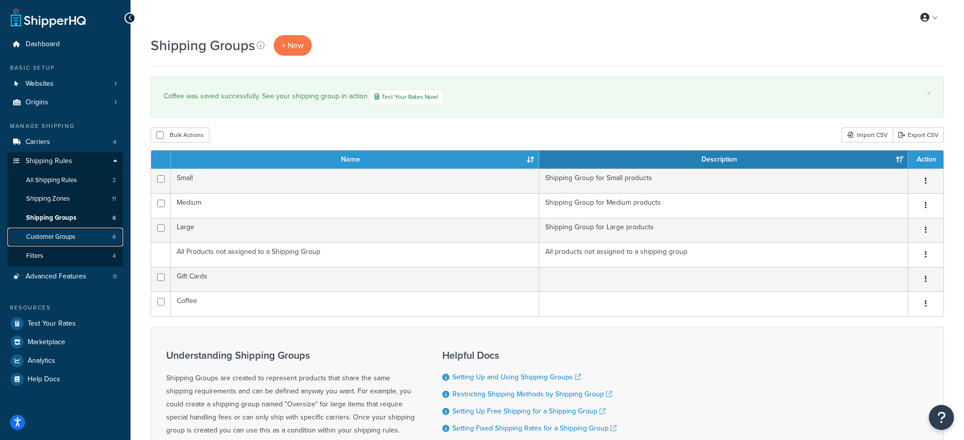
click at [72, 235] on span "Customer Groups" at bounding box center [50, 237] width 49 height 9
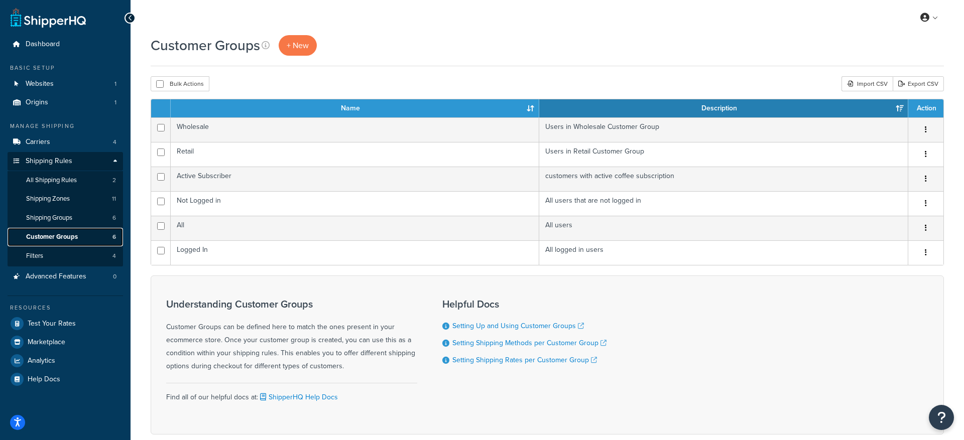
click at [47, 238] on span "Customer Groups" at bounding box center [52, 237] width 52 height 9
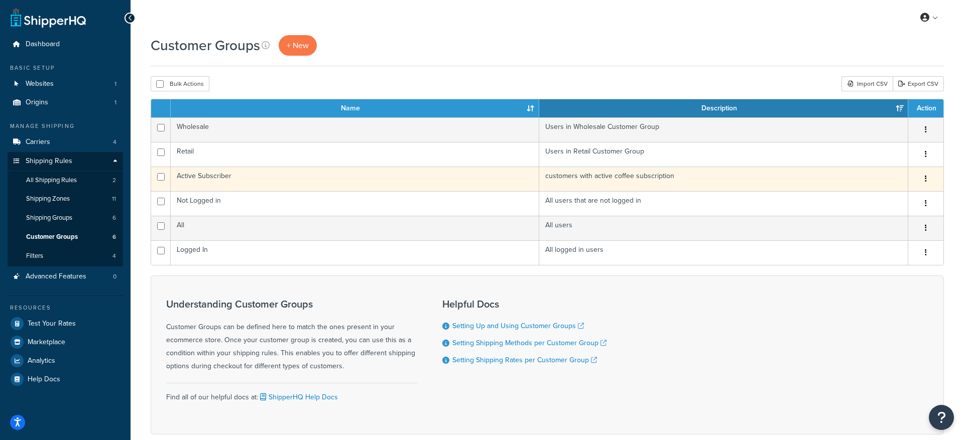
click at [926, 179] on icon "button" at bounding box center [926, 178] width 2 height 7
click at [891, 201] on link "Edit" at bounding box center [884, 199] width 79 height 21
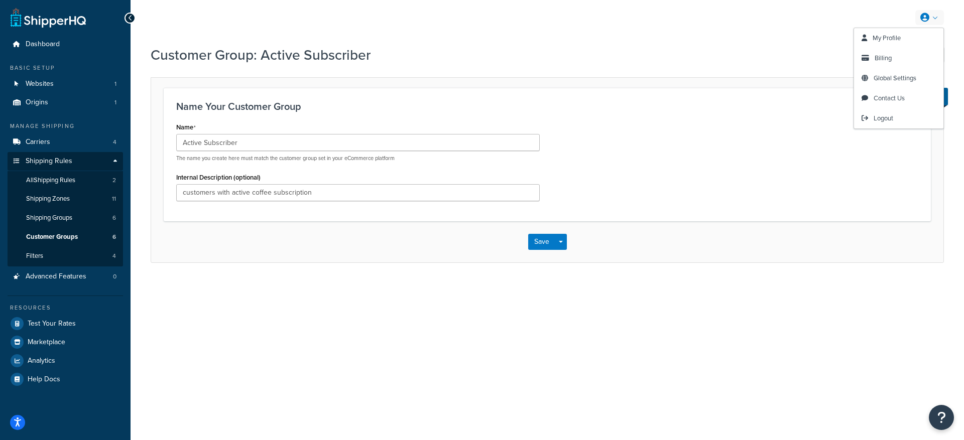
click at [935, 18] on link at bounding box center [929, 17] width 29 height 15
click at [285, 101] on h3 "Name Your Customer Group" at bounding box center [547, 106] width 742 height 11
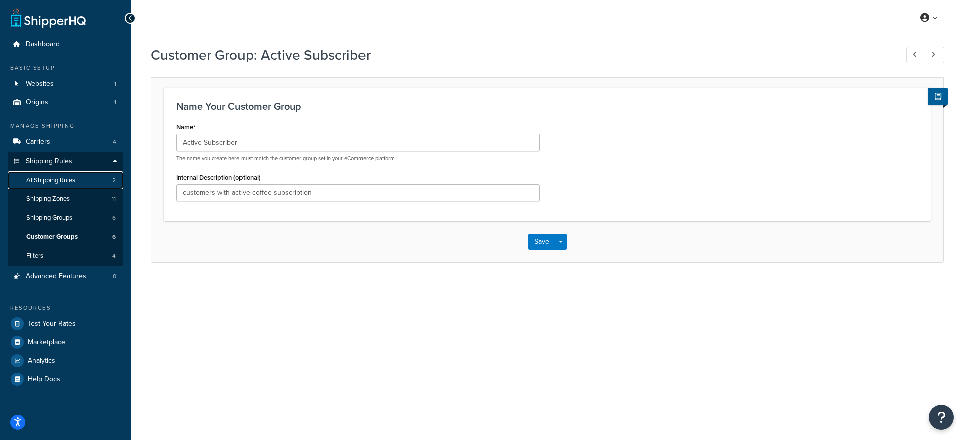
click at [85, 181] on link "All Shipping Rules 2" at bounding box center [65, 180] width 115 height 19
